Goal: Task Accomplishment & Management: Complete application form

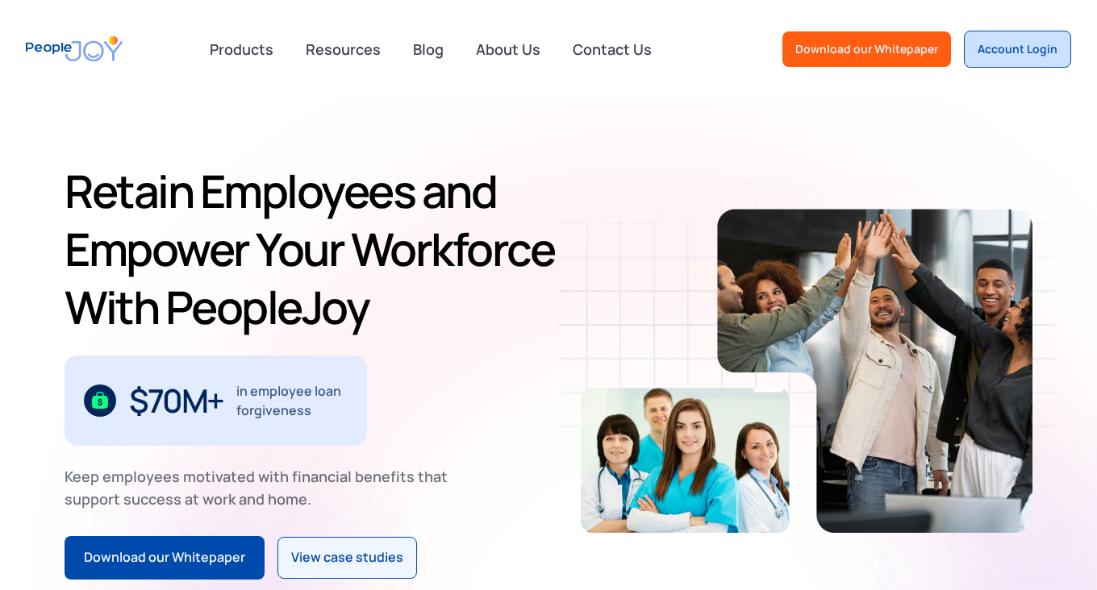
click at [1032, 53] on div "Account Login" at bounding box center [1017, 49] width 80 height 16
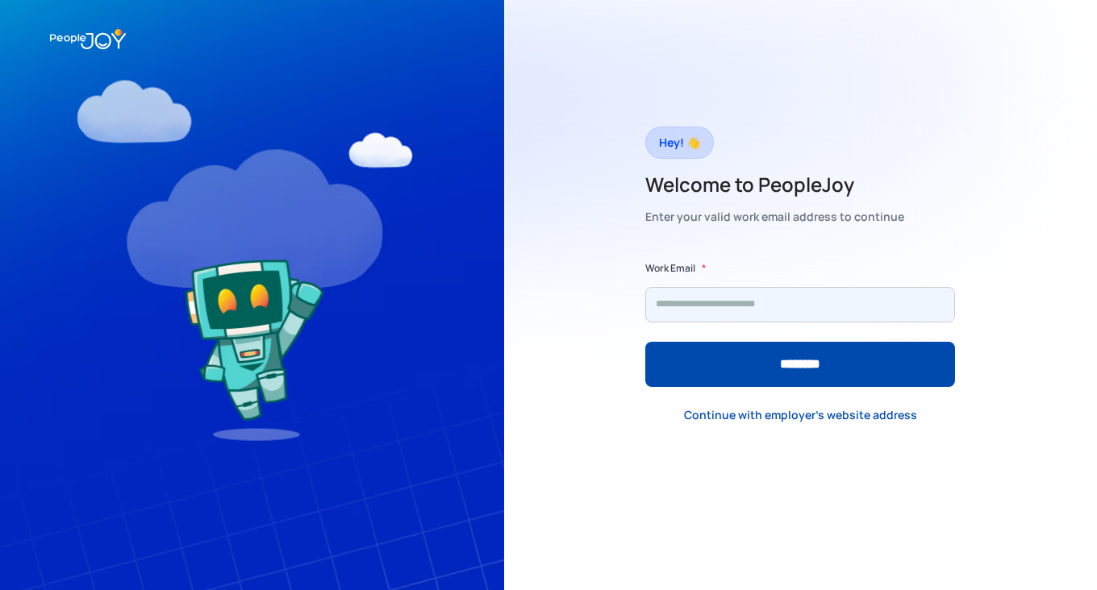
click at [695, 305] on input "Form" at bounding box center [800, 304] width 310 height 35
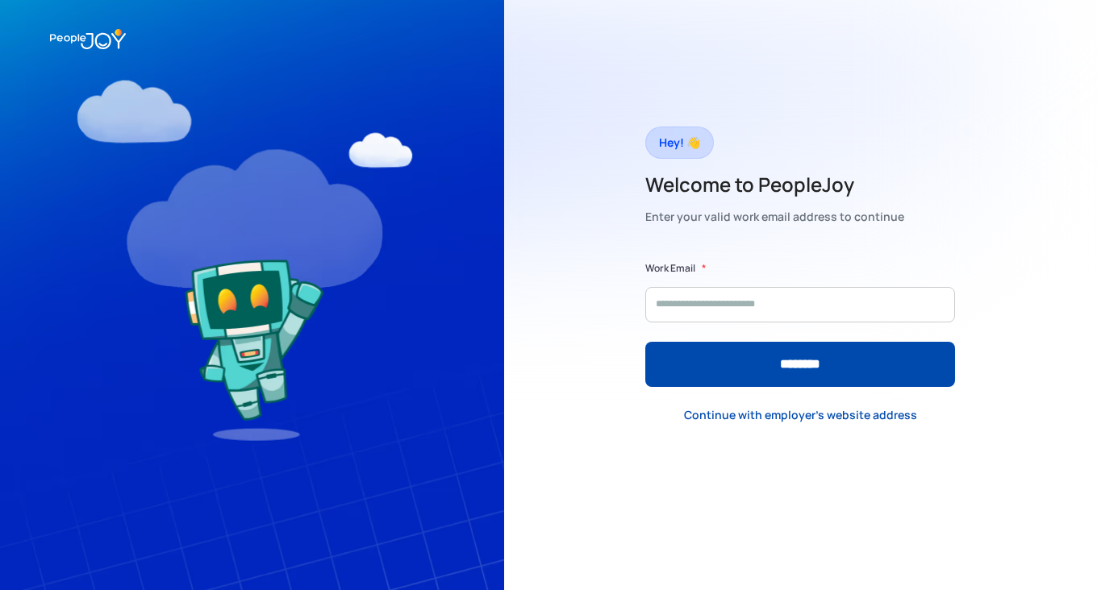
type input "**********"
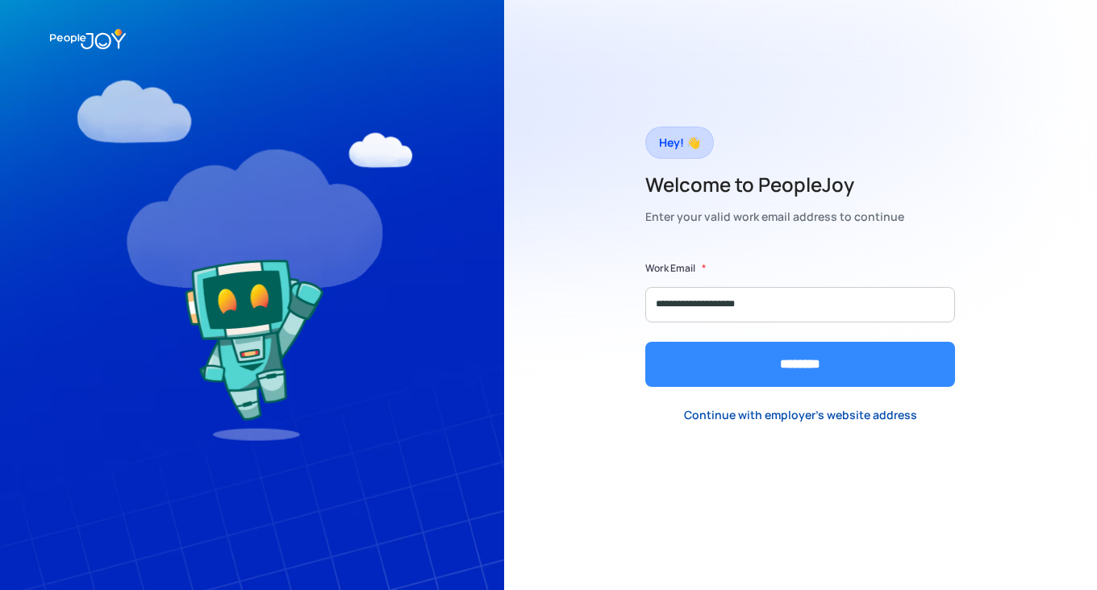
click at [750, 369] on input "********" at bounding box center [800, 364] width 310 height 45
